Goal: Task Accomplishment & Management: Use online tool/utility

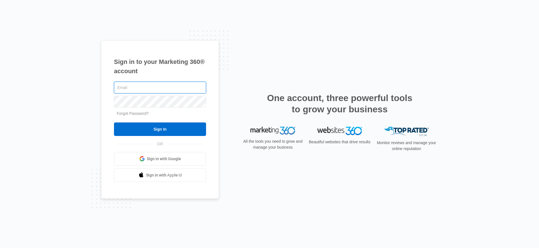
click at [160, 81] on input "text" at bounding box center [160, 87] width 92 height 12
type input "[EMAIL_ADDRESS][PERSON_NAME][DOMAIN_NAME]"
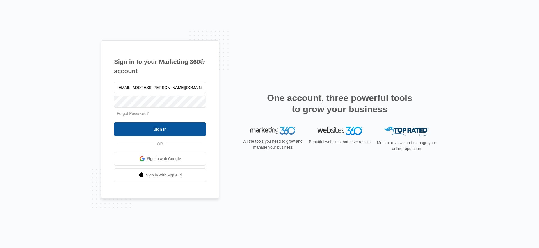
click at [145, 126] on input "Sign In" at bounding box center [160, 128] width 92 height 13
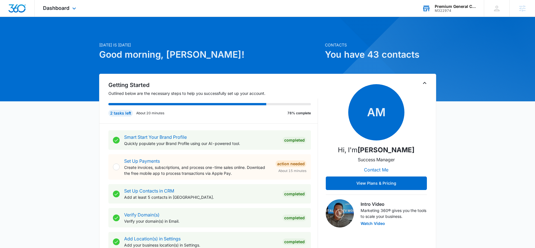
click at [455, 16] on div "Premium General Contracting LLC M322974 Your Accounts View All" at bounding box center [449, 8] width 70 height 17
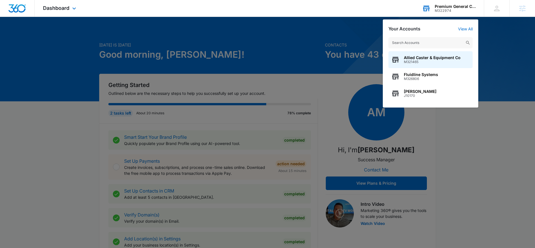
click at [444, 41] on input "text" at bounding box center [431, 42] width 84 height 11
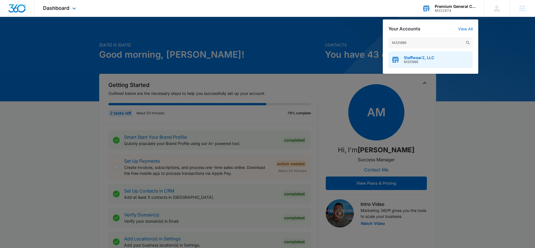
type input "M331886"
click at [410, 63] on span "M331886" at bounding box center [419, 62] width 30 height 4
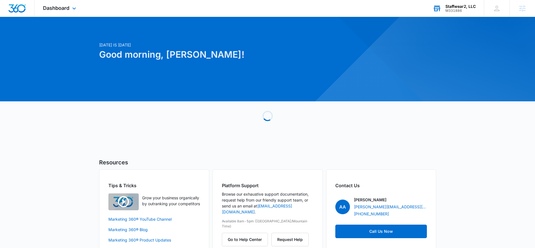
click at [44, 4] on div "Dashboard Apps Reputation Websites Forms CRM Email Social Shop Content Ads Inte…" at bounding box center [60, 8] width 51 height 17
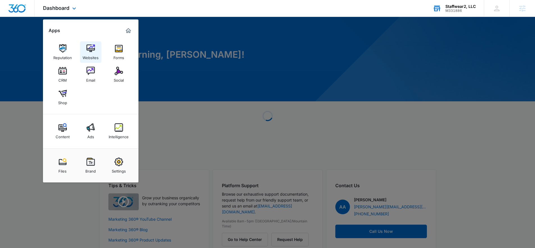
click at [88, 46] on img at bounding box center [91, 48] width 8 height 8
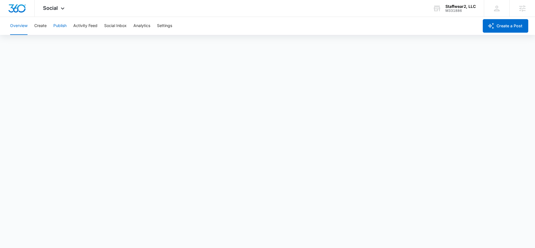
click at [61, 29] on button "Publish" at bounding box center [59, 26] width 13 height 18
click at [48, 41] on button "Schedules" at bounding box center [42, 43] width 19 height 16
click at [9, 45] on div "Calendar Schedules" at bounding box center [268, 43] width 522 height 16
click at [11, 44] on button "Calendar" at bounding box center [18, 43] width 17 height 16
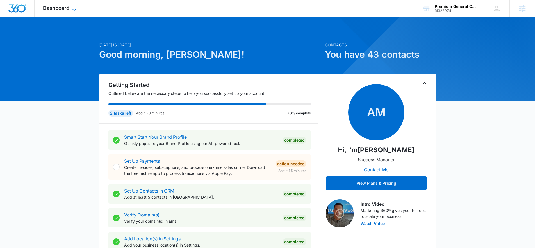
click at [61, 6] on span "Dashboard" at bounding box center [56, 8] width 26 height 6
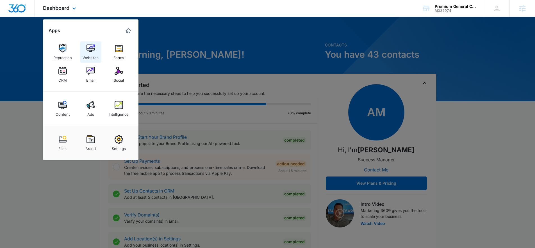
click at [92, 57] on div "Websites" at bounding box center [91, 56] width 16 height 7
